Goal: Task Accomplishment & Management: Complete application form

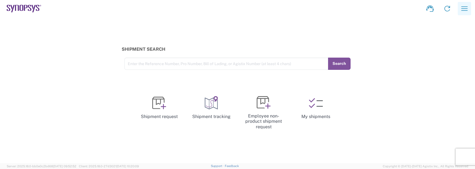
click at [461, 8] on icon "button" at bounding box center [464, 8] width 9 height 9
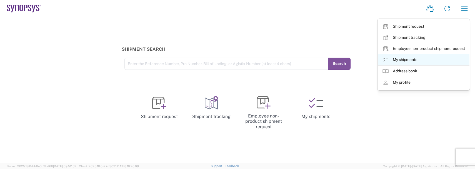
click at [405, 60] on link "My shipments" at bounding box center [424, 59] width 92 height 11
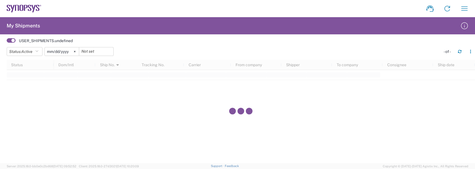
click at [69, 50] on input "2025-05-09" at bounding box center [62, 52] width 34 height 8
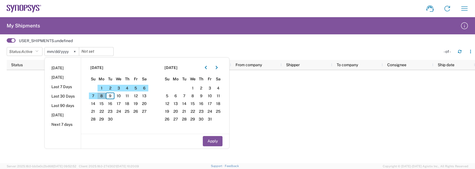
click at [104, 96] on span "8" at bounding box center [102, 96] width 9 height 7
click at [18, 56] on button "Status: Active" at bounding box center [25, 51] width 36 height 9
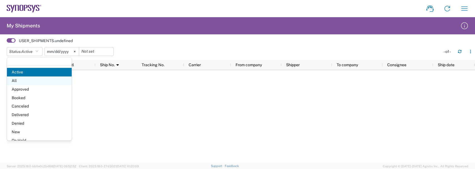
click at [18, 85] on span "All" at bounding box center [39, 81] width 65 height 9
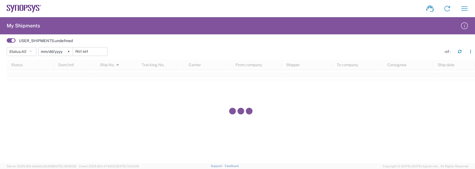
click at [59, 50] on input "2025-05-09" at bounding box center [56, 52] width 34 height 8
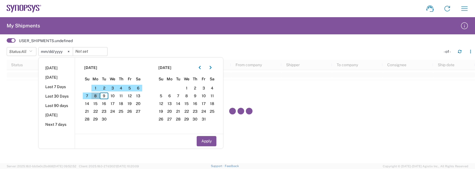
click at [96, 94] on span "8" at bounding box center [95, 96] width 9 height 7
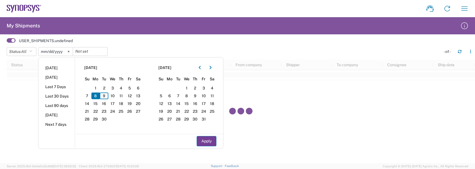
click at [213, 144] on button "Apply" at bounding box center [207, 141] width 20 height 10
type input "2025-09-08"
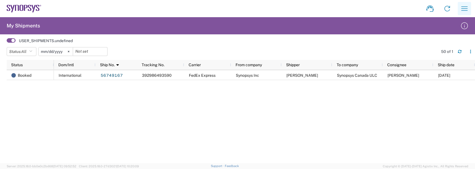
click at [462, 6] on icon "button" at bounding box center [464, 8] width 9 height 9
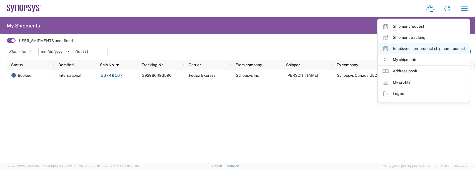
click at [400, 48] on link "Employee non-product shipment request" at bounding box center [424, 48] width 92 height 11
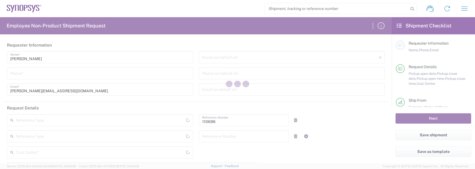
type input "Massachusetts"
type input "United States"
type input "Delivered at Place"
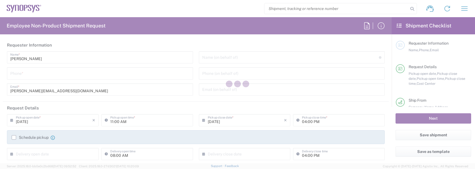
type input "Department"
type input "US01, FAC, SAFETY & 110696"
type input "United States"
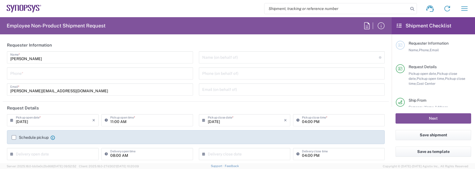
click at [20, 74] on input "tel" at bounding box center [99, 73] width 179 height 10
type input "Boxborough US8W"
type input "9788371149"
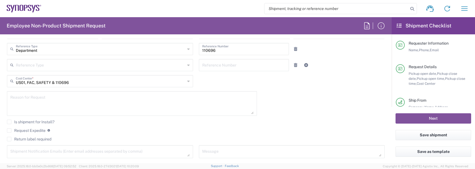
scroll to position [139, 0]
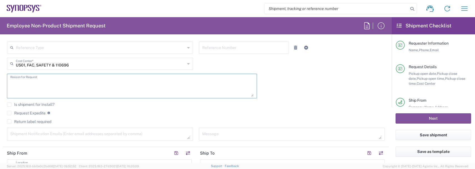
click at [30, 91] on textarea at bounding box center [131, 86] width 243 height 21
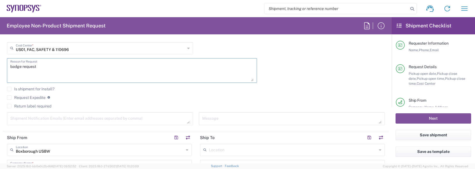
scroll to position [167, 0]
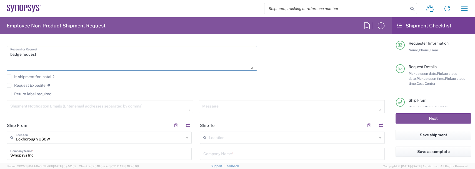
type textarea "badge request"
click at [26, 108] on textarea at bounding box center [99, 107] width 179 height 10
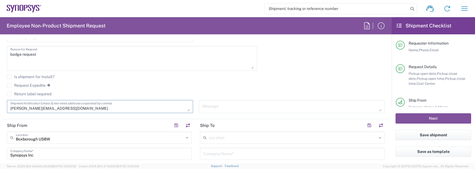
type textarea "durland@synopsys.com"
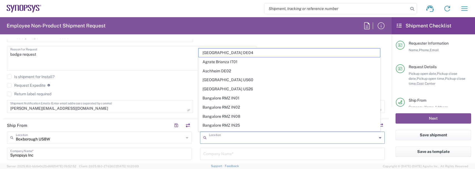
click at [246, 134] on input "text" at bounding box center [293, 138] width 168 height 10
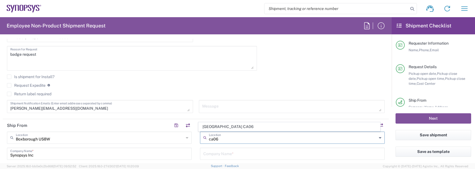
click at [235, 127] on span "Mississauga CA06" at bounding box center [290, 127] width 182 height 9
type input "Mississauga CA06"
type input "Synopsys Mississauga CA06"
type input "1 City Centre Drive"
type input "Suite 900"
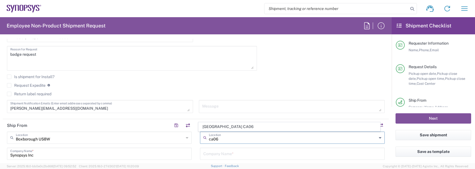
type input "Mississauga"
type input "Canada"
type input "L5B 1M2"
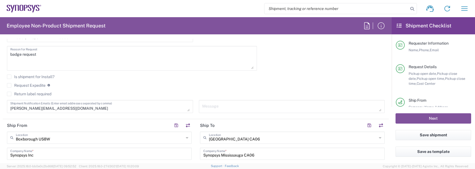
type input "Ontario"
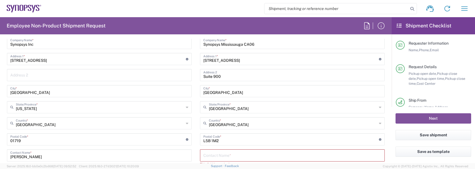
scroll to position [306, 0]
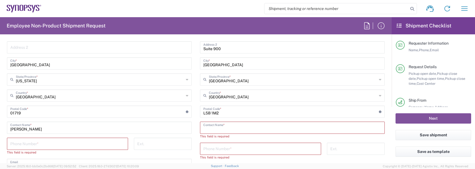
click at [203, 123] on input "text" at bounding box center [292, 128] width 178 height 10
type input "Hammad Shahid"
click at [214, 143] on input "tel" at bounding box center [260, 144] width 114 height 10
type input "4168204375"
click at [81, 146] on input "tel" at bounding box center [67, 144] width 114 height 10
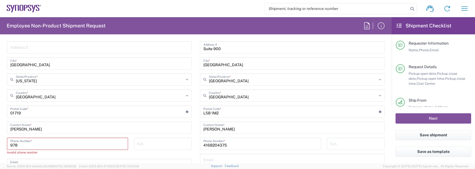
type input "9788371149"
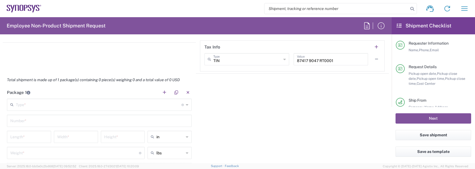
scroll to position [500, 0]
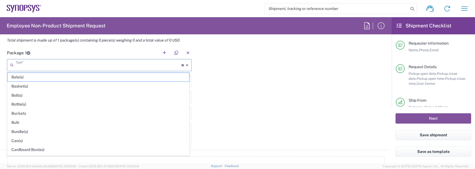
click at [48, 65] on input "text" at bounding box center [99, 65] width 166 height 10
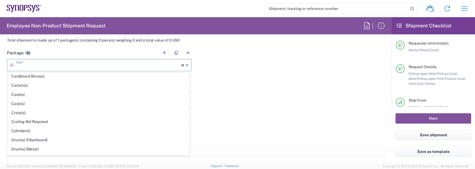
scroll to position [111, 0]
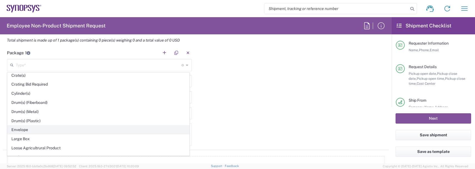
click at [33, 129] on span "Envelope" at bounding box center [99, 130] width 182 height 9
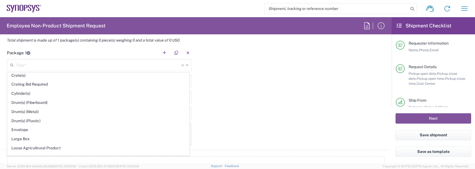
type input "Envelope"
type input "1"
type input "9.5"
type input "12.5"
type input "0.25"
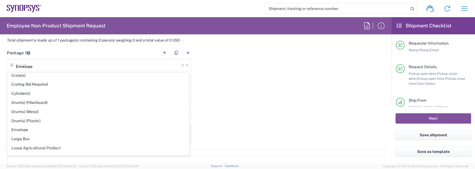
type input "1"
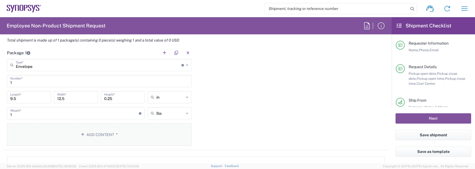
click at [79, 139] on button "Add Content *" at bounding box center [99, 135] width 185 height 23
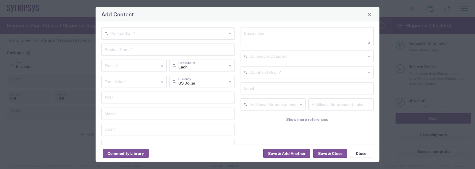
click at [123, 38] on div "Product Type *" at bounding box center [167, 34] width 133 height 12
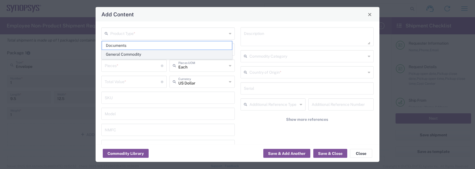
click at [124, 58] on span "General Commodity" at bounding box center [167, 54] width 130 height 9
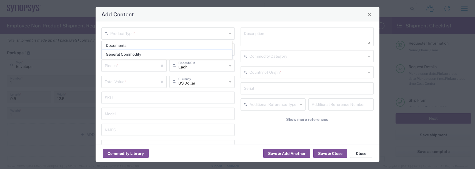
type input "General Commodity"
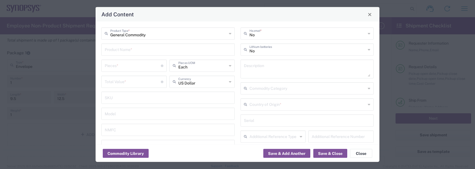
click at [123, 50] on input "text" at bounding box center [168, 49] width 127 height 10
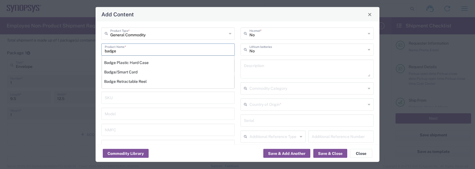
click at [122, 70] on div "Badge/Smart Card" at bounding box center [168, 72] width 132 height 9
type input "Badge/Smart Card"
type input "10.15"
type textarea "Badge/Smart Card"
type input "United States"
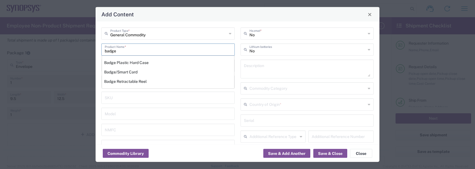
type input "8523.52.0090"
type input "BIS"
type input "EAR99"
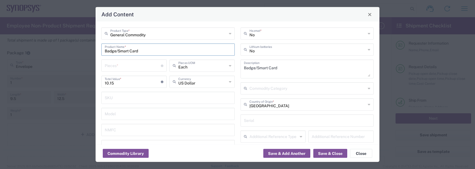
type input "NLR - No License Required"
click at [121, 69] on input "number" at bounding box center [133, 66] width 56 height 10
type input "1"
click at [273, 154] on button "Save & Add Another" at bounding box center [286, 153] width 47 height 9
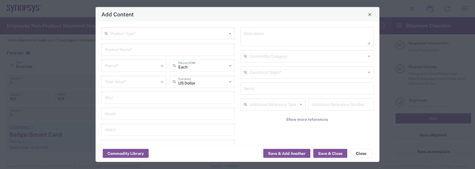
click at [123, 34] on input "text" at bounding box center [168, 33] width 117 height 10
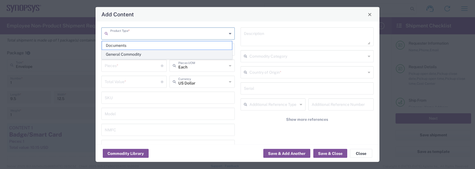
click at [119, 53] on span "General Commodity" at bounding box center [167, 54] width 130 height 9
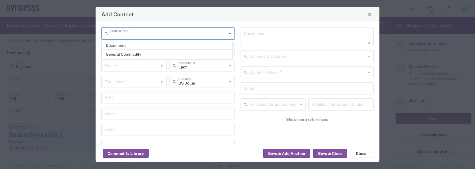
type input "General Commodity"
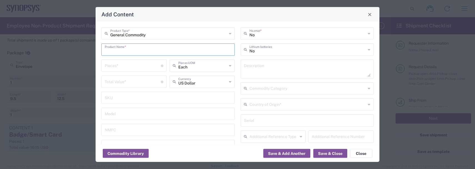
click at [114, 50] on input "text" at bounding box center [168, 49] width 127 height 10
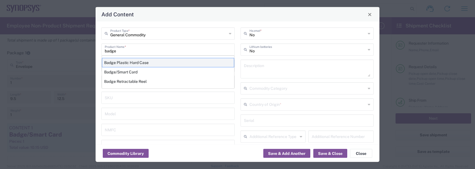
click at [120, 66] on div "Badge Plastic Hard Case" at bounding box center [168, 62] width 132 height 9
type input "Badge Plastic Hard Case"
type input "1.25"
type textarea "Badge Plastic Hard Case"
type input "United States"
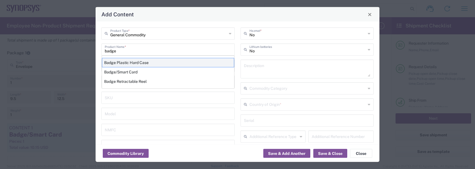
type input "4202.32.0000"
type input "BIS"
type input "EAR99"
type input "NLR - No License Required"
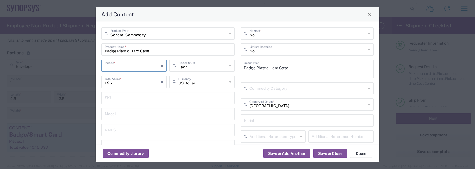
click at [120, 69] on input "number" at bounding box center [133, 66] width 56 height 10
type input "1"
click at [303, 155] on button "Save & Add Another" at bounding box center [286, 153] width 47 height 9
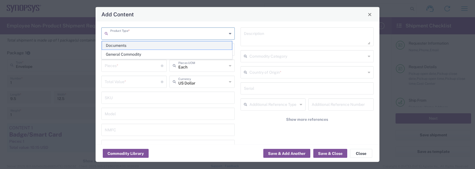
drag, startPoint x: 121, startPoint y: 34, endPoint x: 121, endPoint y: 49, distance: 14.7
click at [120, 34] on input "text" at bounding box center [168, 33] width 117 height 10
drag, startPoint x: 121, startPoint y: 54, endPoint x: 119, endPoint y: 51, distance: 3.7
click at [121, 54] on span "General Commodity" at bounding box center [167, 54] width 130 height 9
type input "General Commodity"
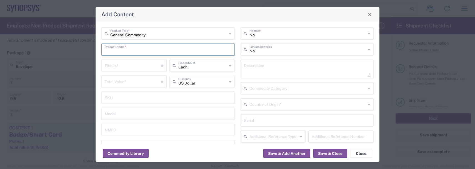
click at [116, 46] on input "text" at bounding box center [168, 49] width 127 height 10
drag, startPoint x: 131, startPoint y: 83, endPoint x: 128, endPoint y: 81, distance: 3.6
click at [129, 83] on div "Badge Retractable Reel" at bounding box center [168, 81] width 132 height 9
type input "Badge Retractable Reel"
type input "1.85"
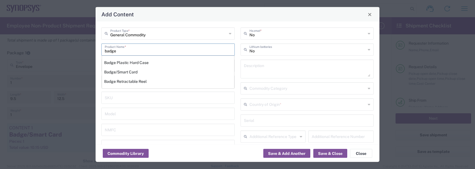
type textarea "Badge Retractable Reel"
type input "United States"
type input "7326.90.8695"
type input "BIS"
type input "EAR99"
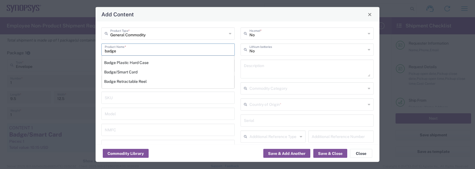
type input "7326.90.9010"
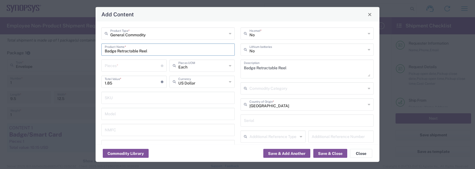
type input "NLR - No License Required"
click at [120, 64] on input "number" at bounding box center [133, 66] width 56 height 10
type input "1"
click at [275, 152] on button "Save & Add Another" at bounding box center [286, 153] width 47 height 9
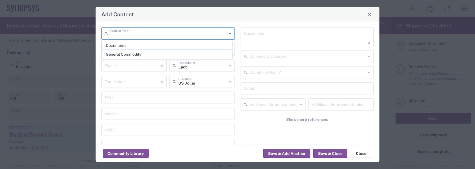
click at [127, 34] on input "text" at bounding box center [168, 33] width 117 height 10
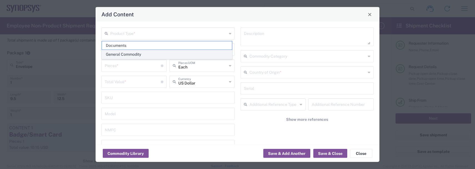
click at [124, 53] on span "General Commodity" at bounding box center [167, 54] width 130 height 9
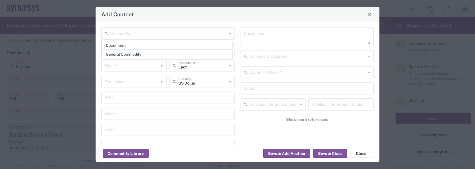
type input "General Commodity"
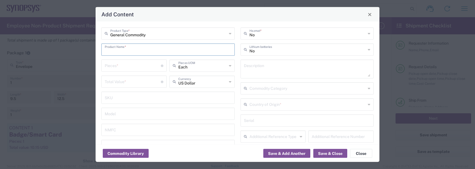
click at [123, 49] on input "text" at bounding box center [168, 49] width 127 height 10
click at [110, 61] on div "Lanyard" at bounding box center [168, 62] width 132 height 9
type input "Lanyard"
type input "1.7"
type textarea "Lanyard for ID Badge"
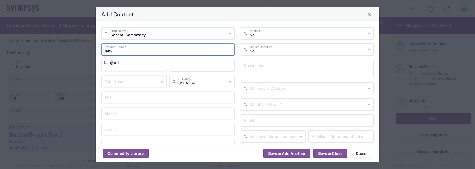
type input "United States"
type input "5609.00.3000"
type input "BIS"
type input "EAR99"
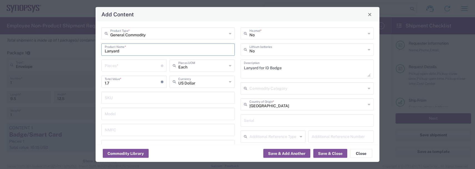
type input "NLR - No License Required"
click at [112, 64] on input "number" at bounding box center [133, 66] width 56 height 10
type input "1"
click at [328, 156] on button "Save & Close" at bounding box center [330, 153] width 34 height 9
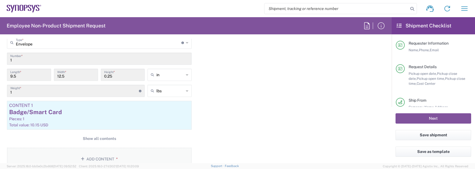
scroll to position [556, 0]
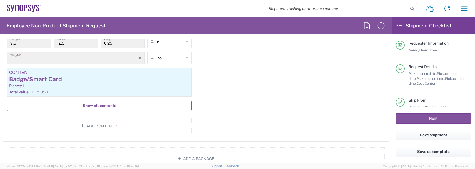
click at [102, 106] on span "Show all contents" at bounding box center [99, 105] width 33 height 5
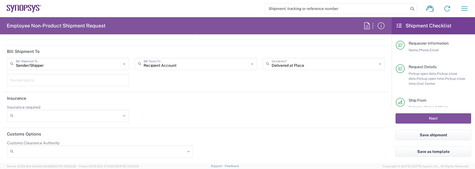
scroll to position [944, 0]
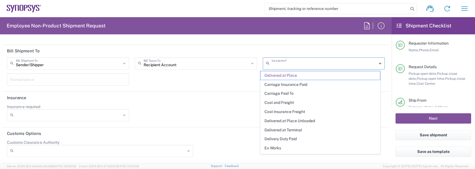
click at [282, 67] on input "text" at bounding box center [324, 63] width 105 height 10
click at [289, 138] on span "Delivery Duty Paid" at bounding box center [320, 139] width 119 height 9
type input "Sender/Shipper"
type input "Delivery Duty Paid"
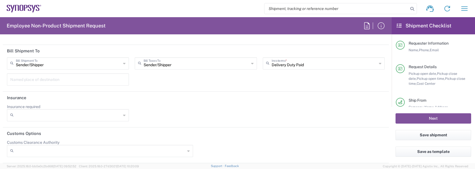
drag, startPoint x: 236, startPoint y: 102, endPoint x: 331, endPoint y: 114, distance: 95.8
click at [239, 101] on header "Insurance" at bounding box center [196, 98] width 386 height 13
click at [426, 119] on button "Next" at bounding box center [434, 119] width 76 height 10
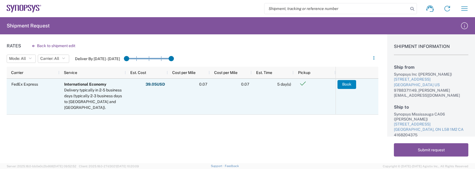
click at [348, 83] on button "Book" at bounding box center [347, 84] width 19 height 9
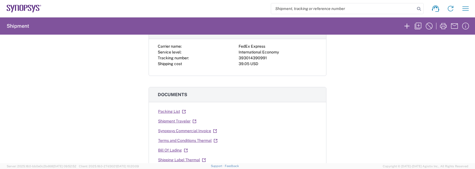
scroll to position [56, 0]
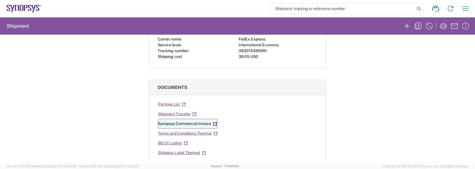
click at [192, 125] on link "Synopsys Commercial Invoice" at bounding box center [187, 124] width 59 height 10
click at [172, 154] on link "Shipping Label Thermal" at bounding box center [182, 153] width 48 height 10
